Goal: Task Accomplishment & Management: Manage account settings

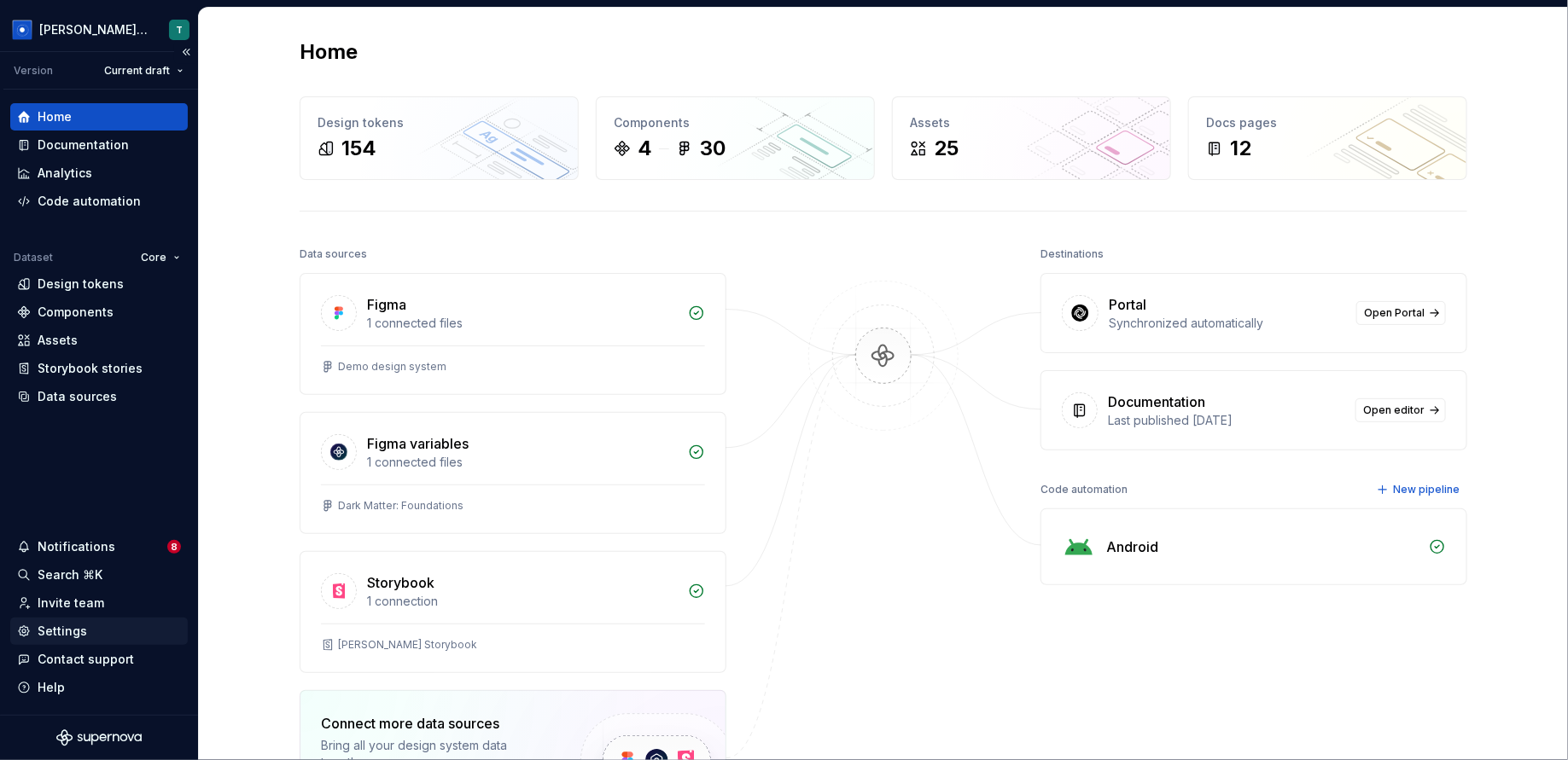
click at [139, 639] on div "Settings" at bounding box center [99, 631] width 164 height 17
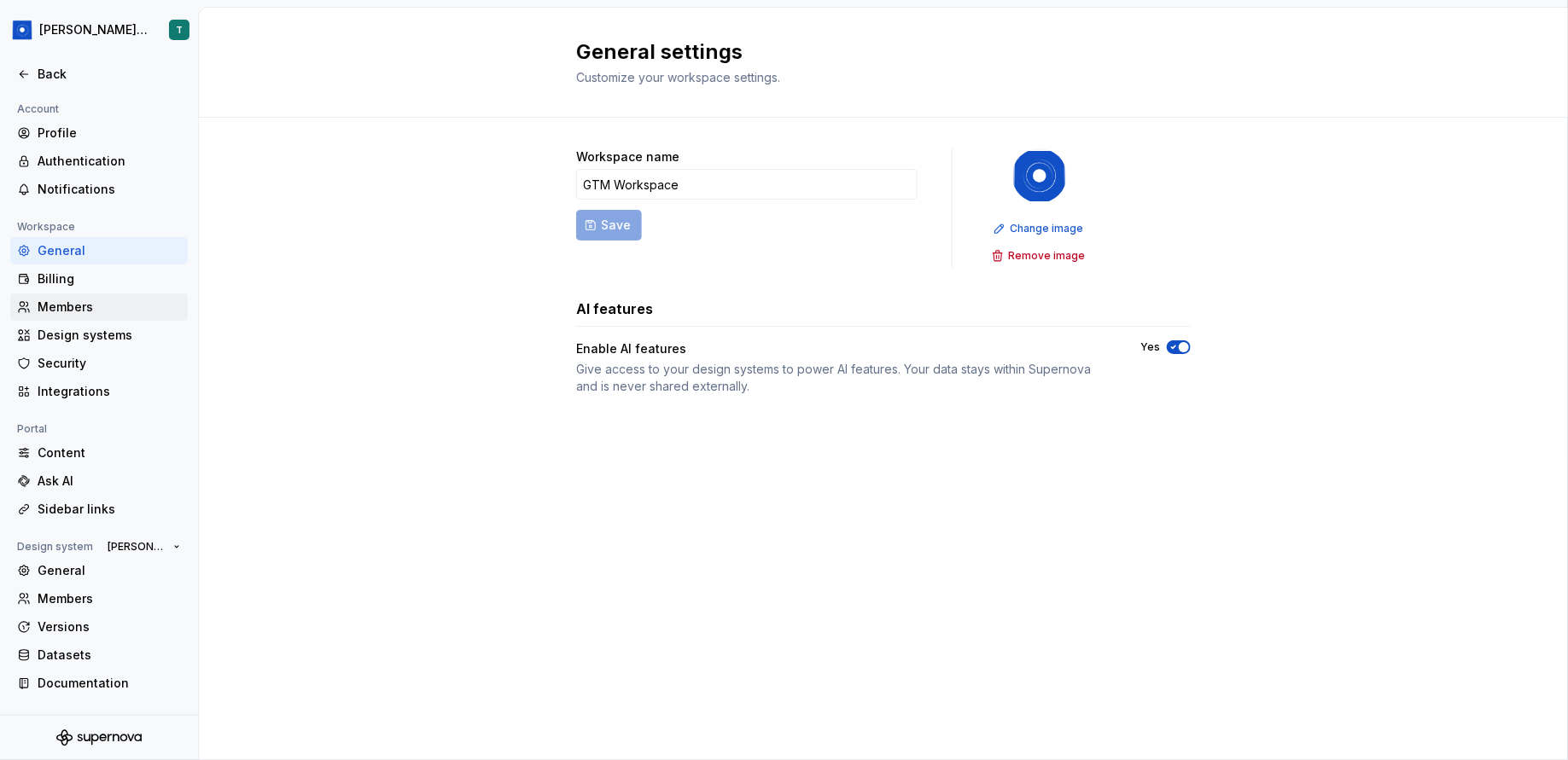
click at [129, 300] on div "Members" at bounding box center [109, 306] width 144 height 17
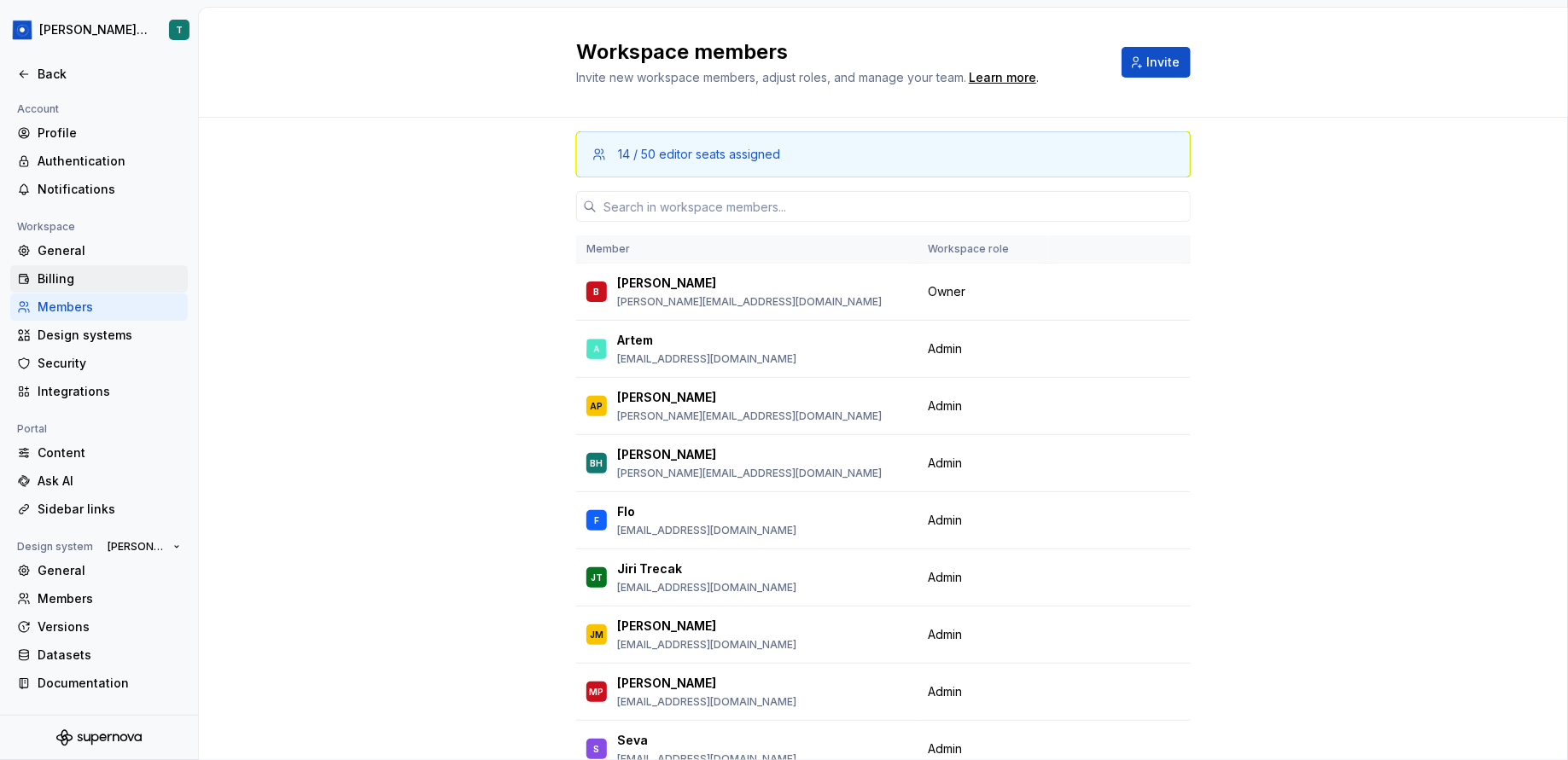
click at [129, 289] on div "Billing" at bounding box center [100, 278] width 178 height 27
